Goal: Transaction & Acquisition: Purchase product/service

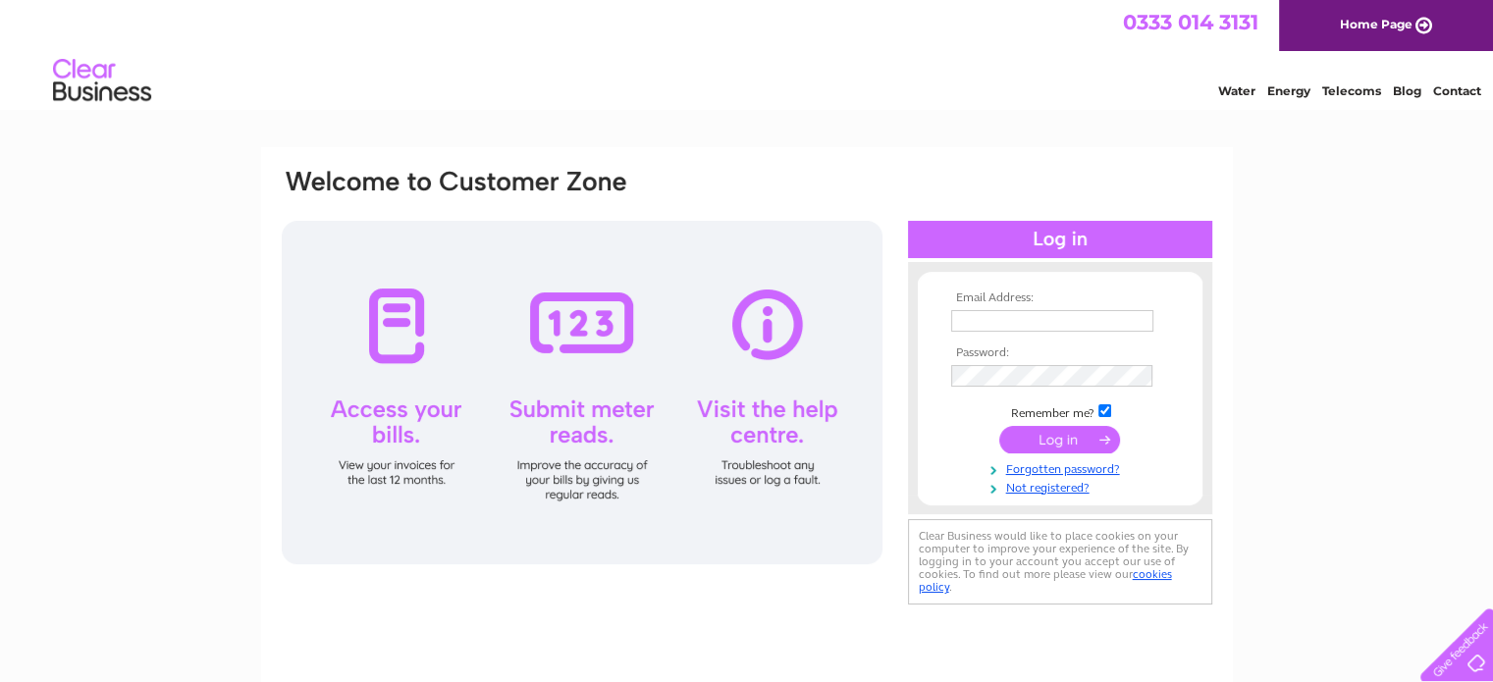
type input "[EMAIL_ADDRESS][DOMAIN_NAME]"
click at [1050, 437] on input "submit" at bounding box center [1059, 439] width 121 height 27
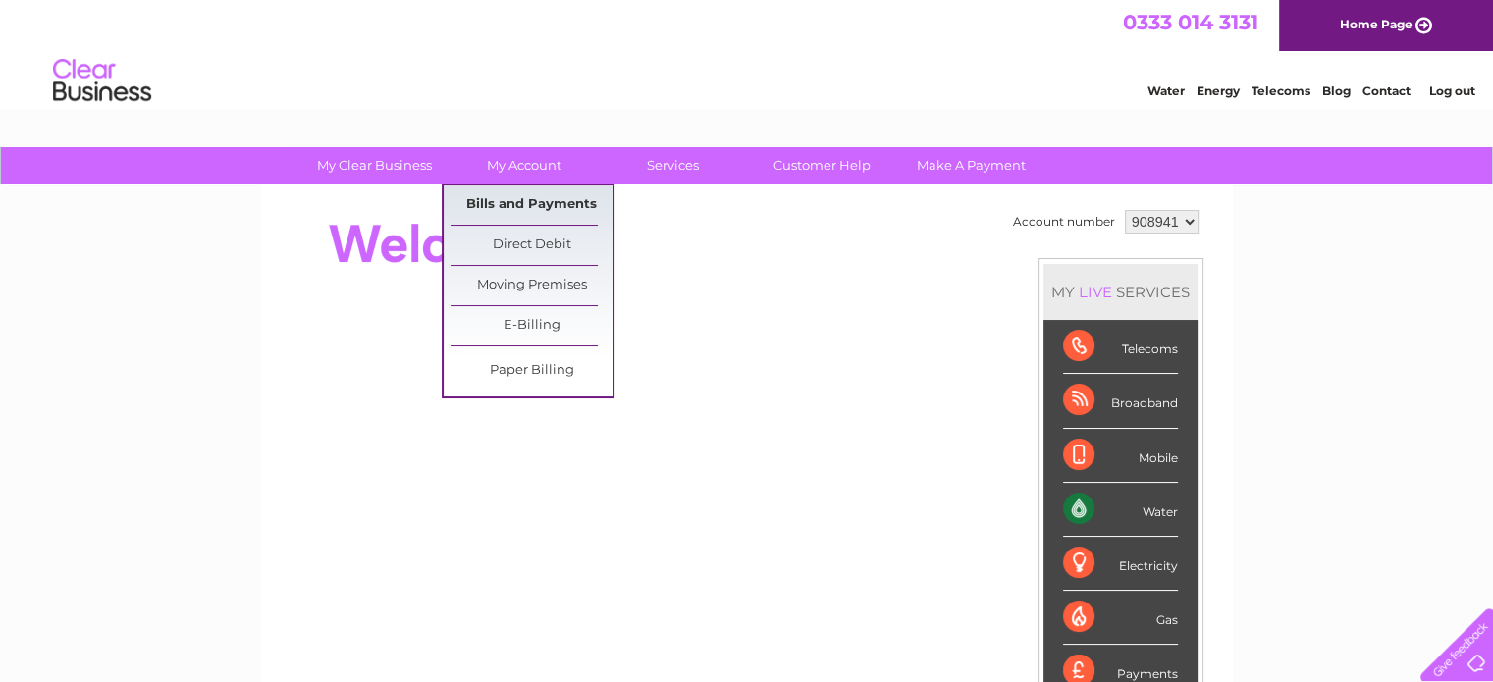
click at [498, 201] on link "Bills and Payments" at bounding box center [532, 205] width 162 height 39
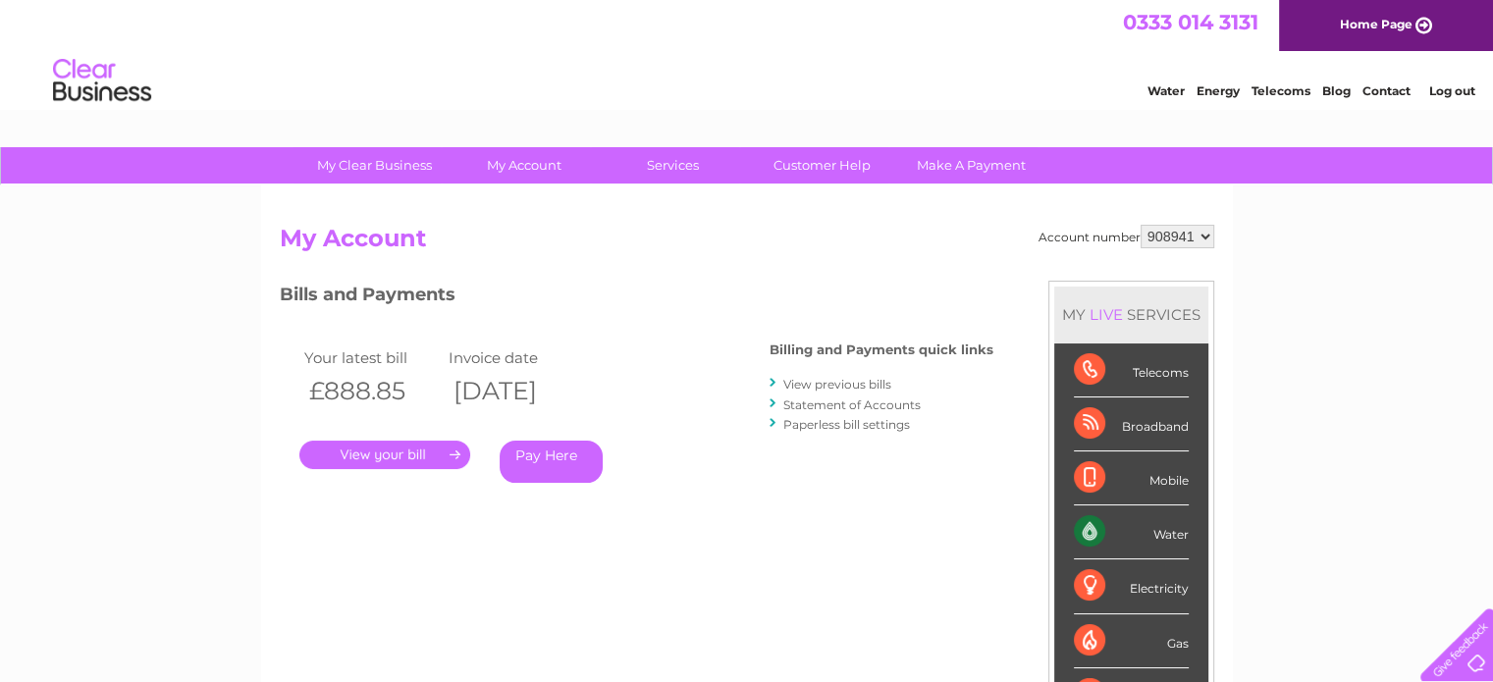
click at [359, 452] on link "." at bounding box center [384, 455] width 171 height 28
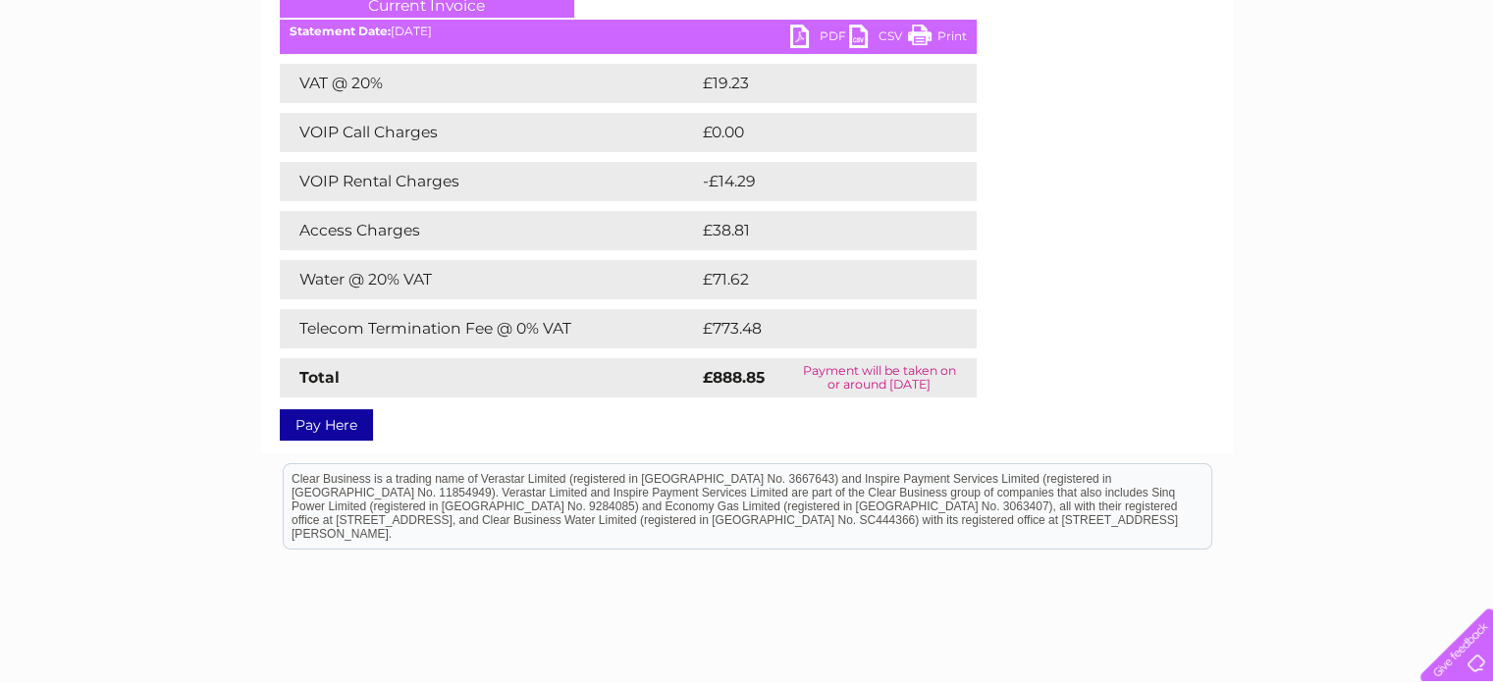
scroll to position [294, 0]
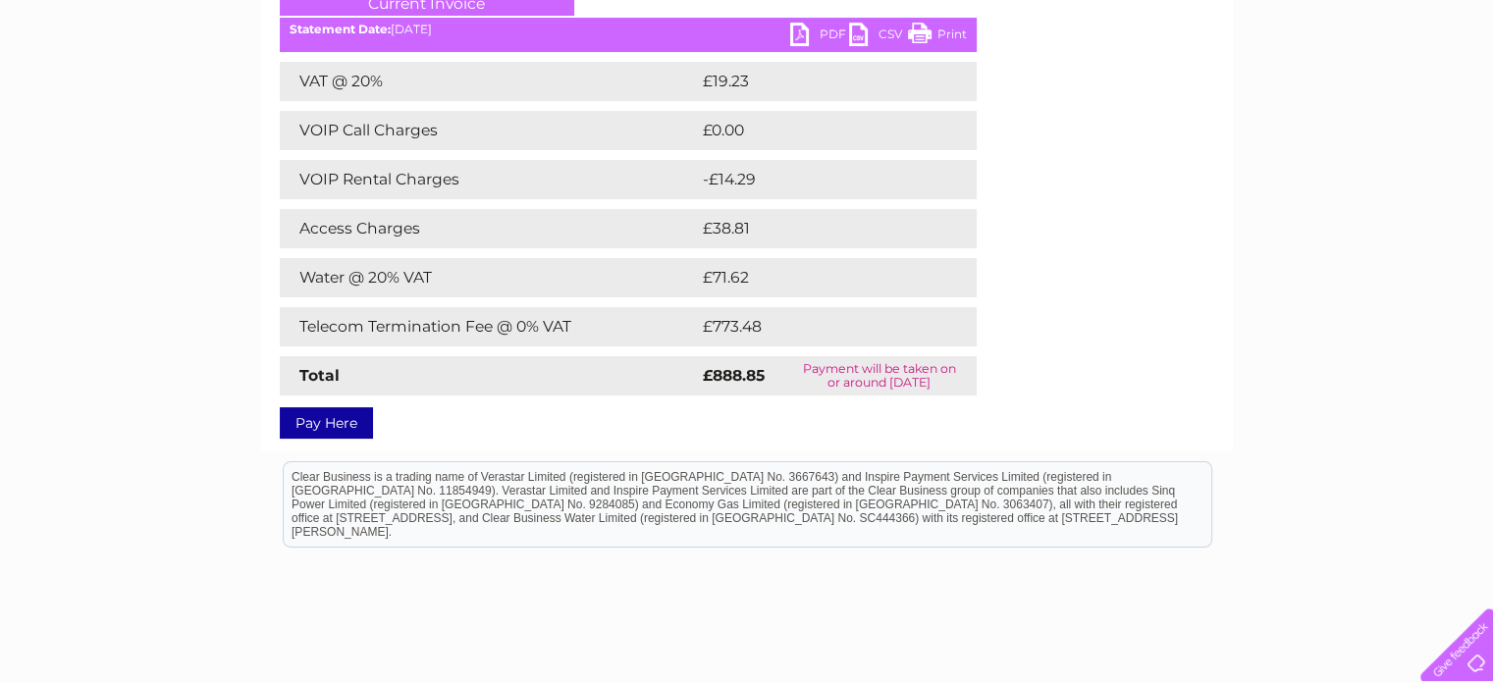
click at [304, 423] on link "Pay Here" at bounding box center [326, 422] width 93 height 31
